Goal: Find specific page/section: Find specific page/section

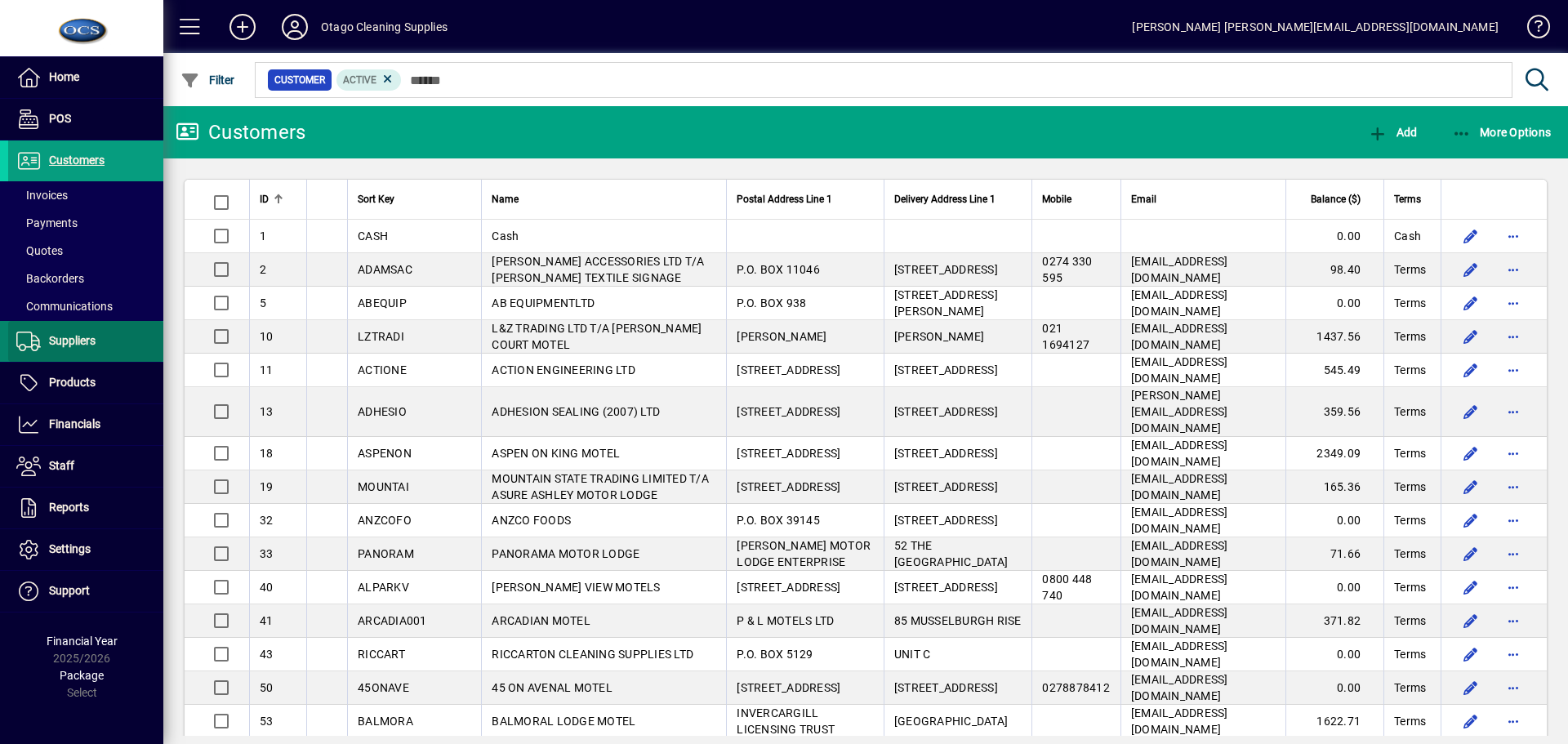
click at [78, 351] on span at bounding box center [86, 341] width 155 height 39
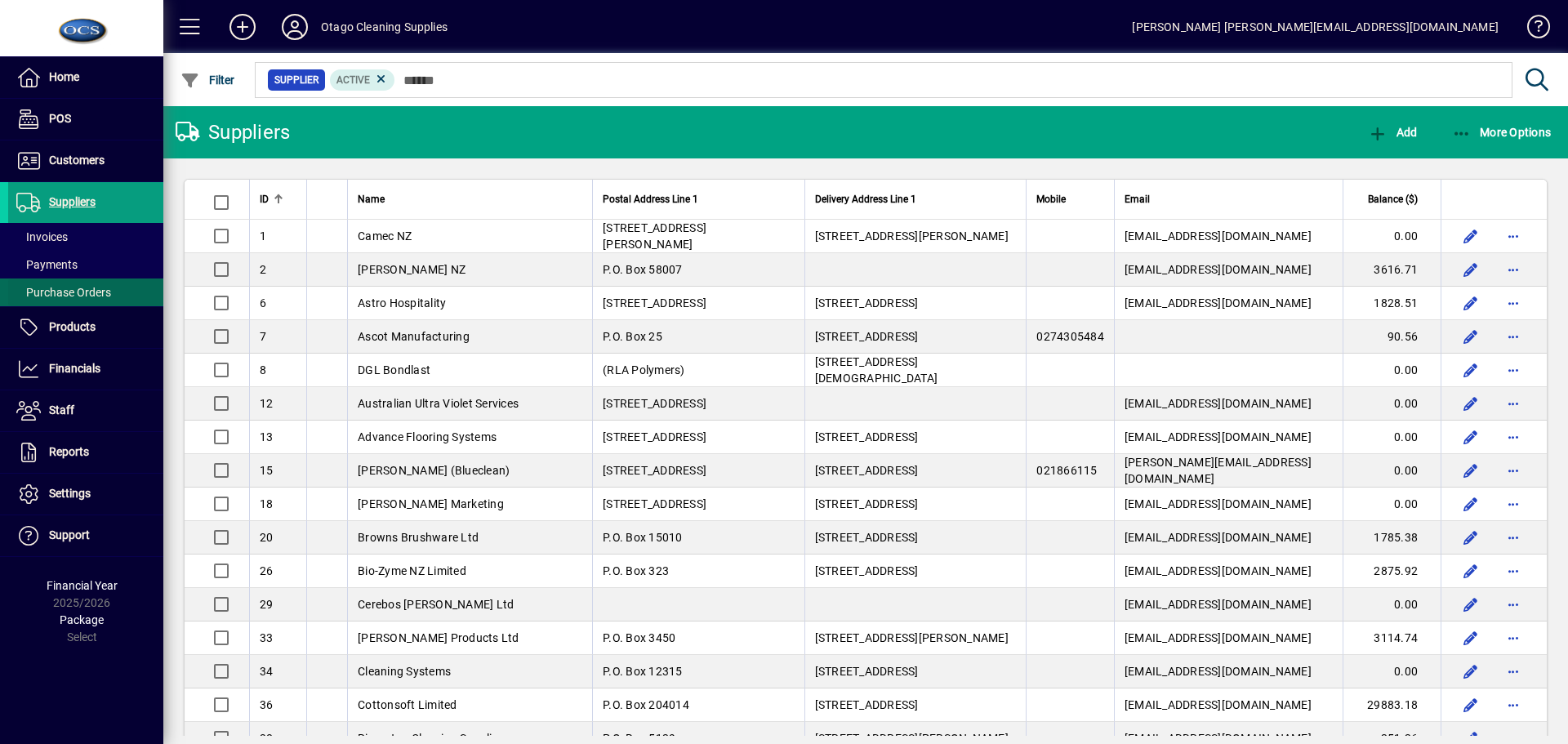
click at [79, 298] on span "Purchase Orders" at bounding box center [63, 291] width 94 height 13
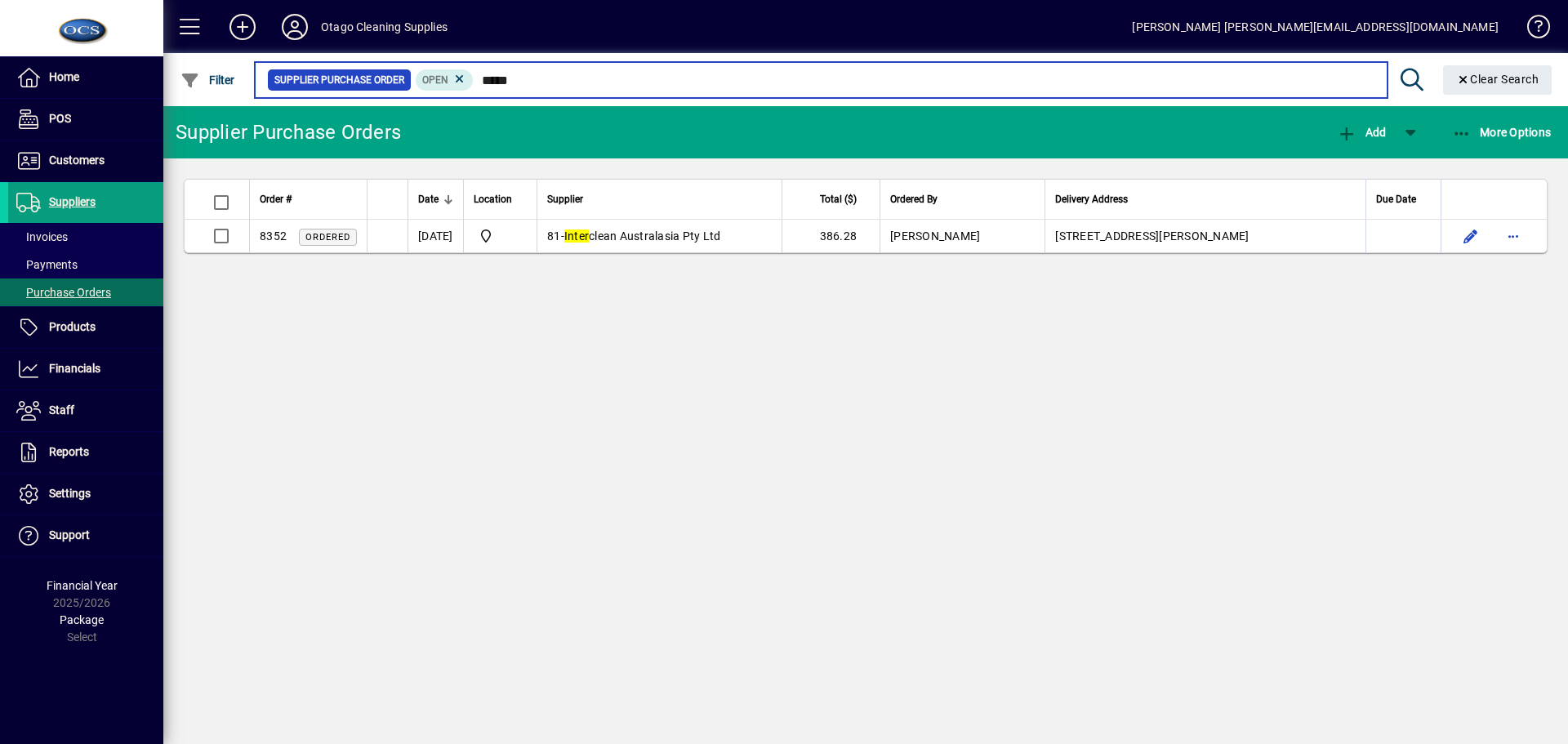
type input "*****"
